Goal: Transaction & Acquisition: Download file/media

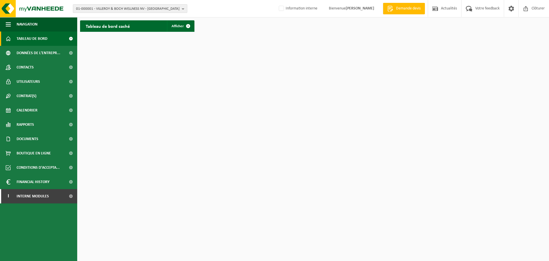
click at [133, 9] on span "01-000001 - VILLEROY & BOCH WELLNESS NV - ROESELARE" at bounding box center [128, 9] width 104 height 9
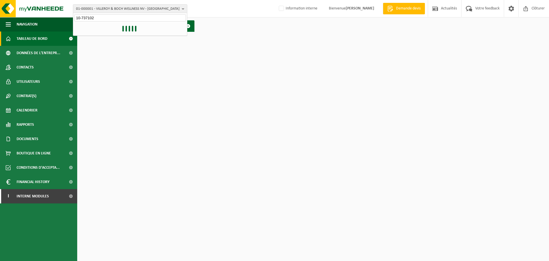
type input "10-737102"
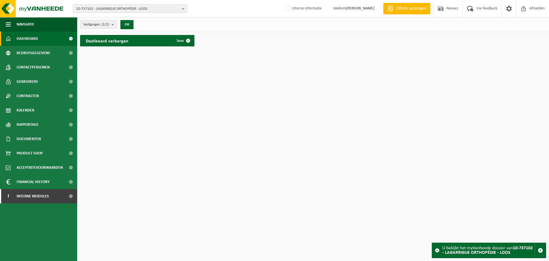
click at [138, 41] on div "Dashboard verborgen Toon" at bounding box center [137, 40] width 114 height 11
click at [187, 41] on span at bounding box center [188, 40] width 11 height 11
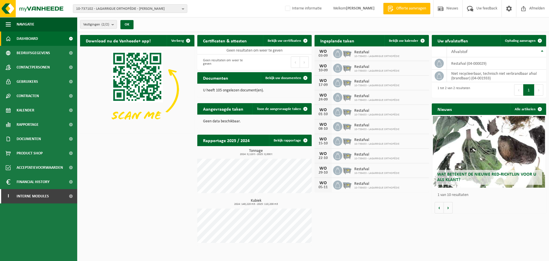
click at [246, 78] on div "Documenten Bekijk uw documenten" at bounding box center [254, 77] width 114 height 11
click at [292, 79] on span "Bekijk uw documenten" at bounding box center [284, 78] width 36 height 4
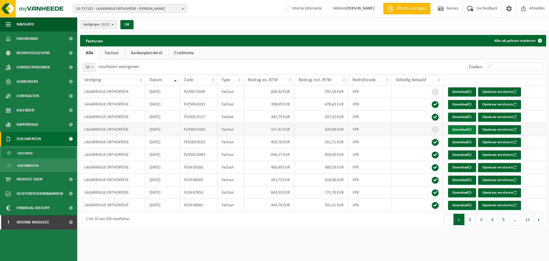
click at [460, 128] on link "Download" at bounding box center [462, 129] width 28 height 9
click at [459, 118] on link "Download" at bounding box center [462, 116] width 28 height 9
click at [458, 104] on link "Download" at bounding box center [462, 104] width 28 height 9
click at [460, 91] on link "Download" at bounding box center [462, 91] width 28 height 9
